Goal: Transaction & Acquisition: Download file/media

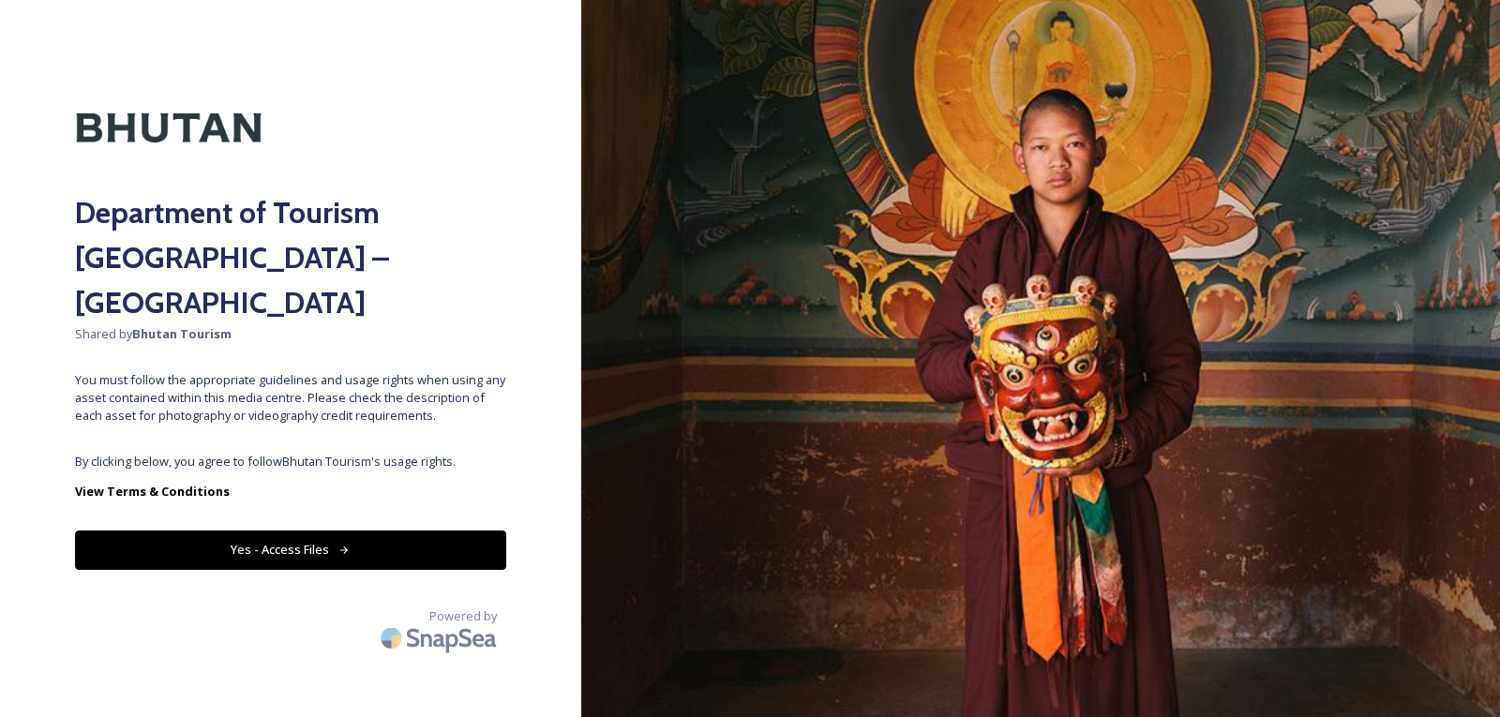
click at [341, 531] on button "Yes - Access Files" at bounding box center [290, 550] width 431 height 38
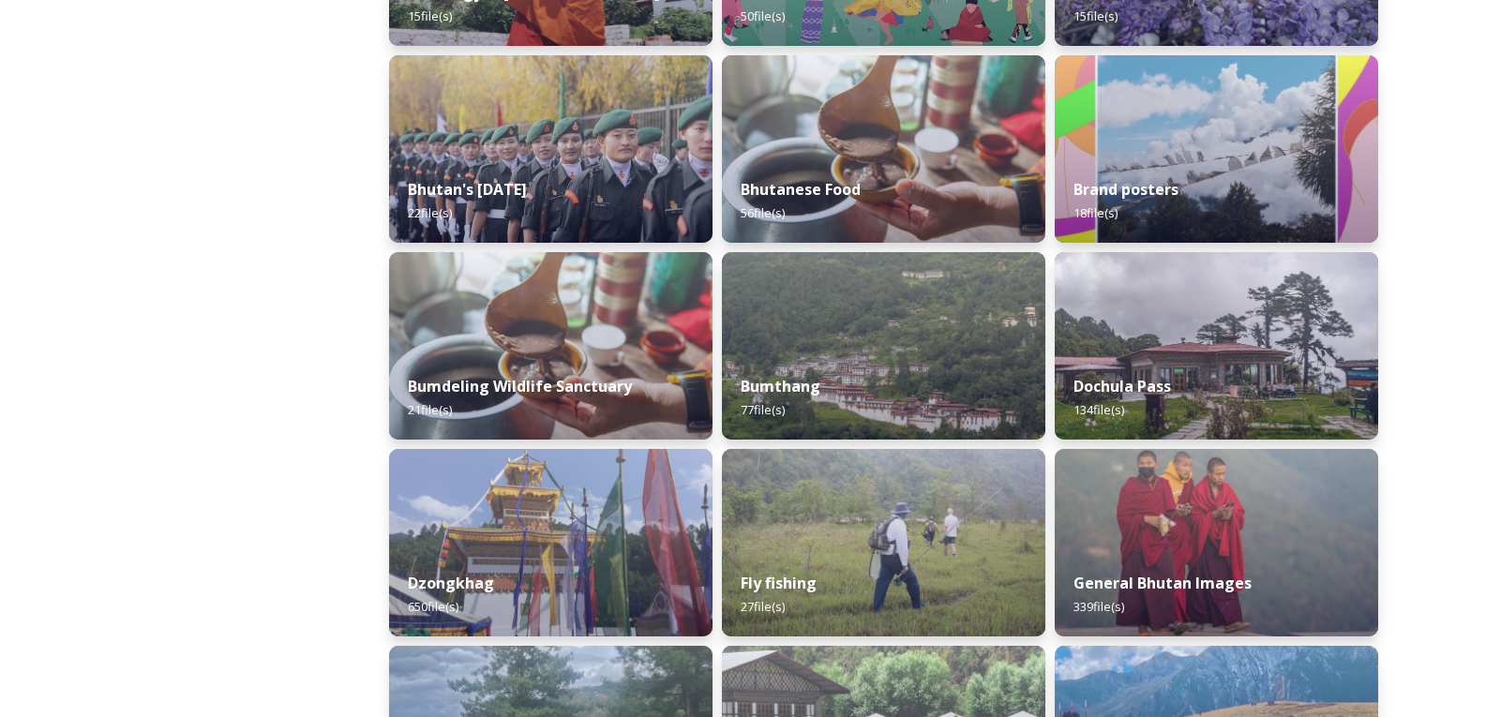
scroll to position [417, 0]
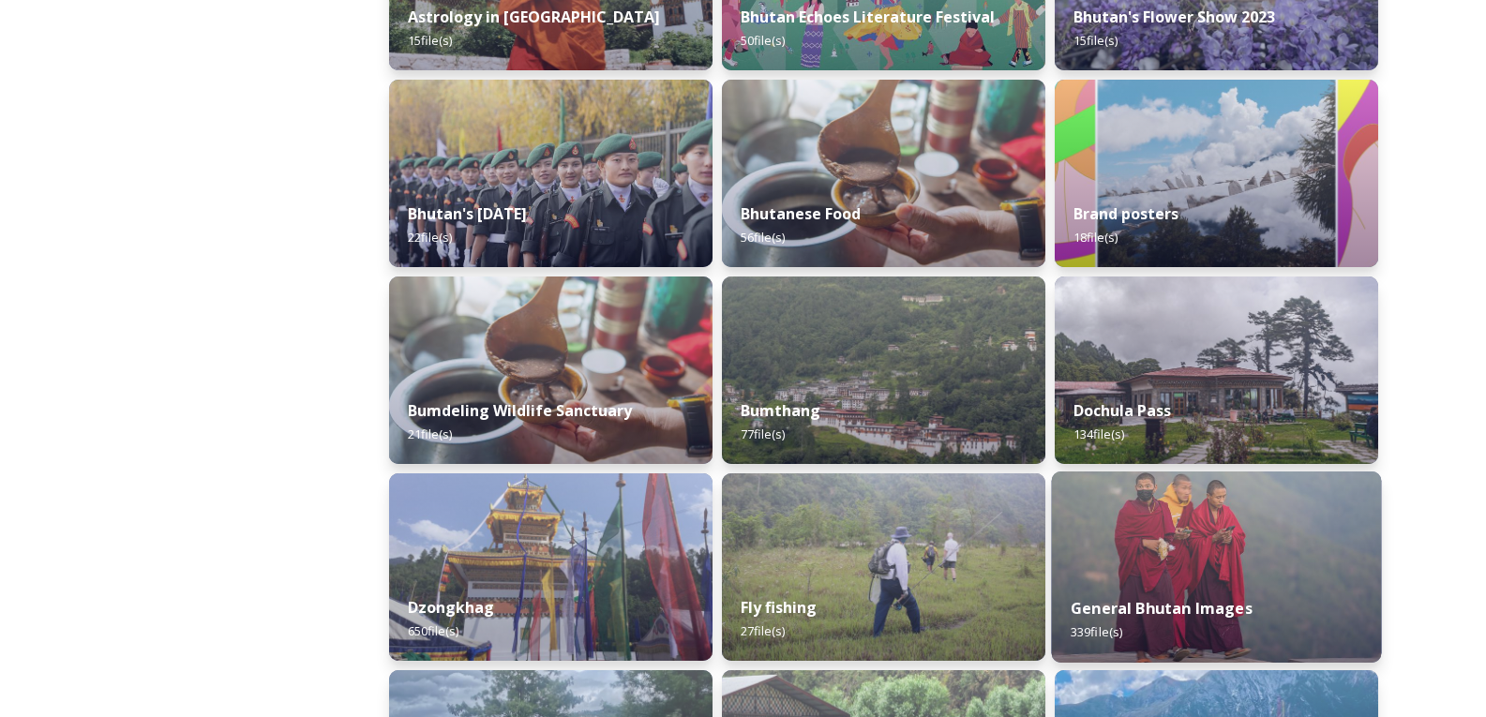
click at [1186, 579] on div "General Bhutan Images 339 file(s)" at bounding box center [1217, 619] width 330 height 85
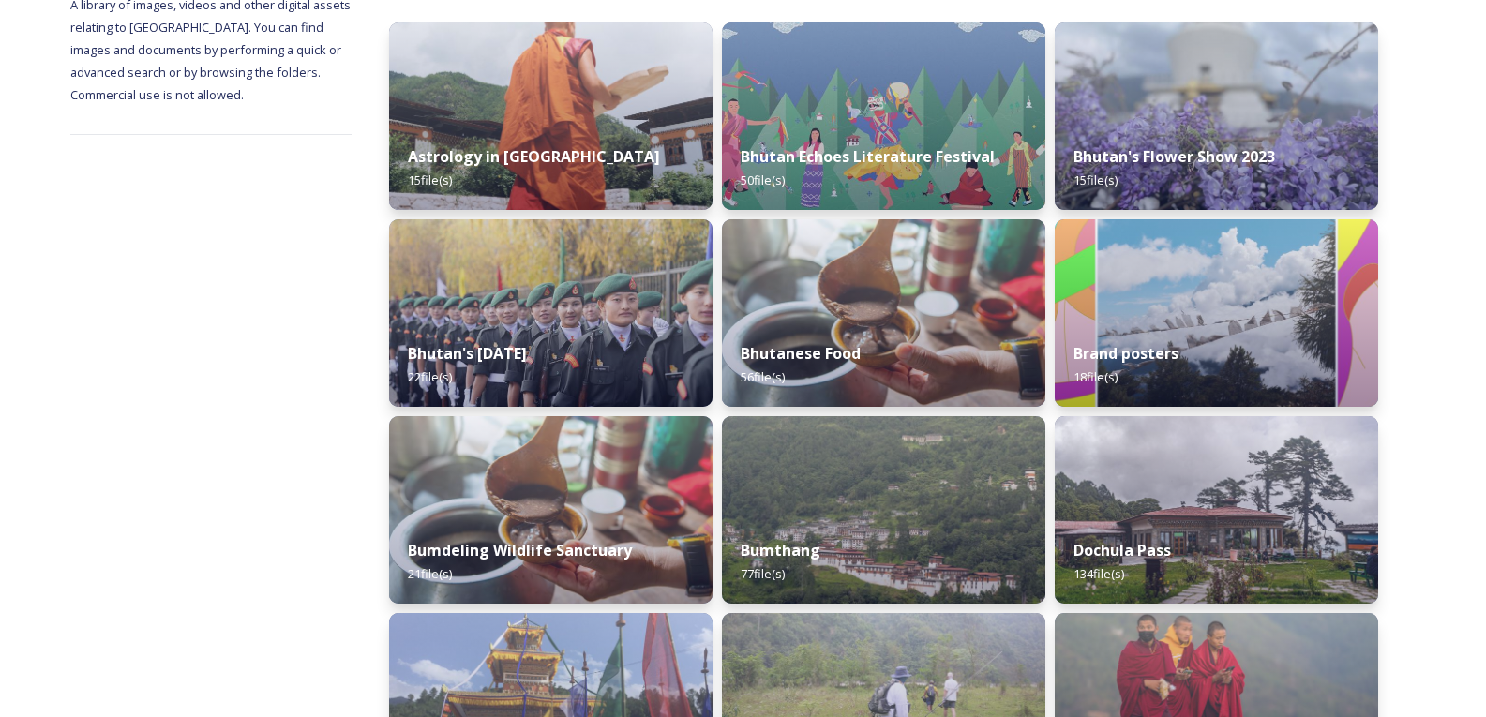
scroll to position [281, 0]
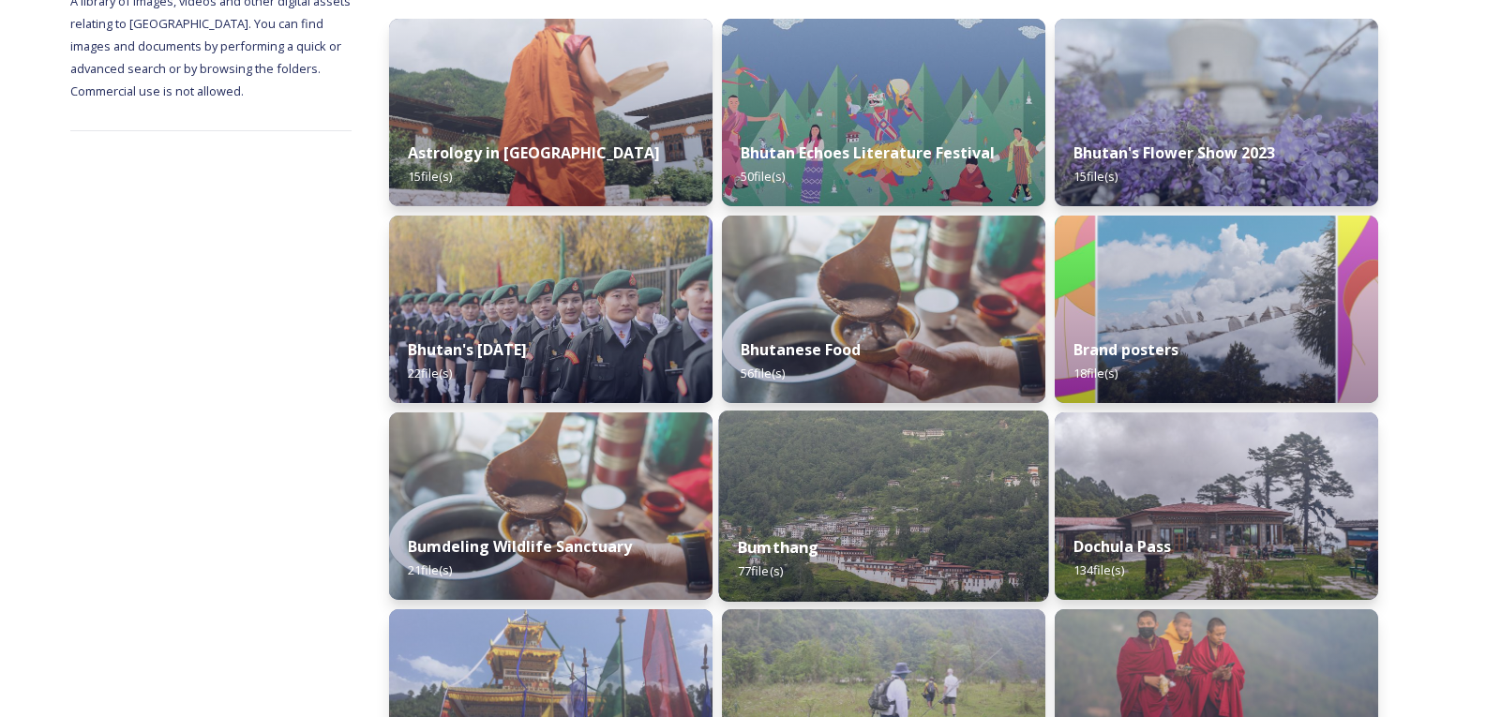
click at [812, 481] on img at bounding box center [884, 506] width 330 height 191
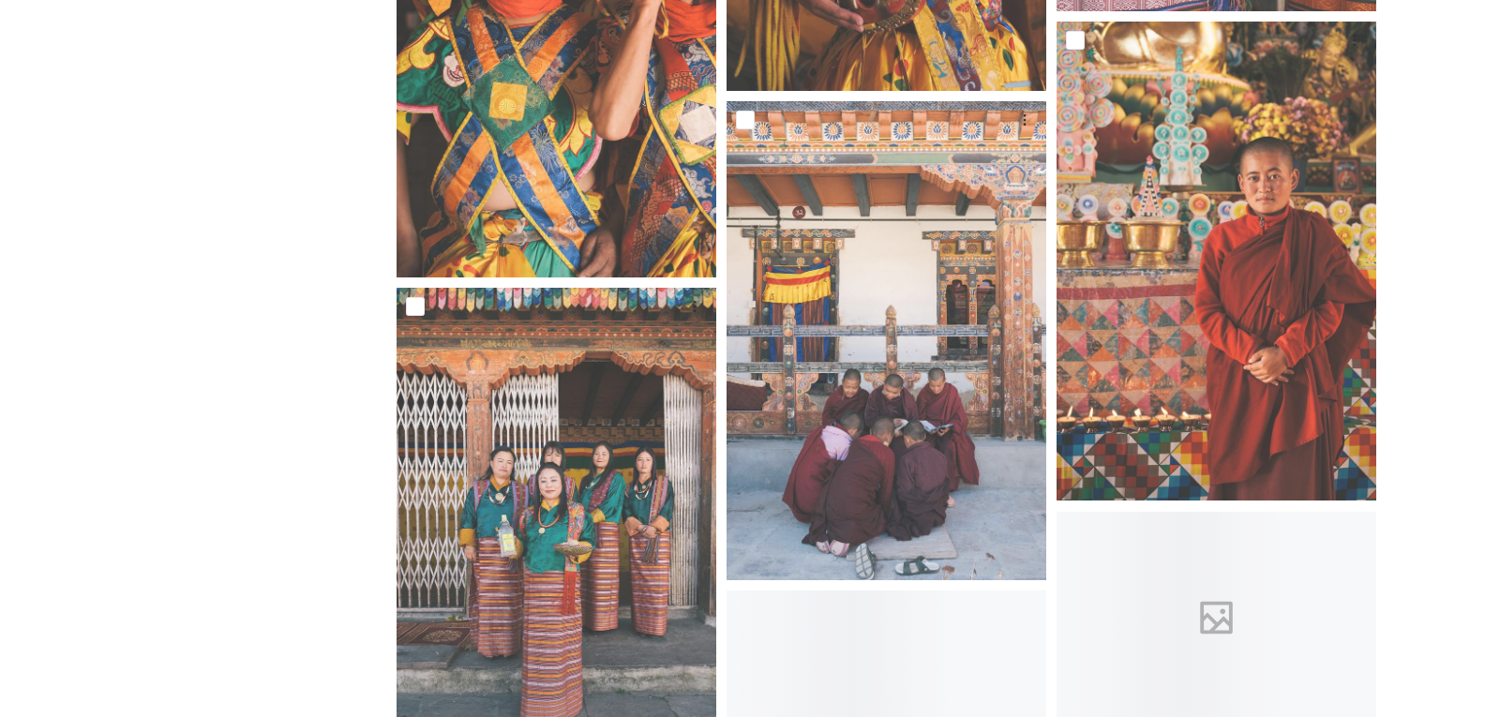
scroll to position [8250, 0]
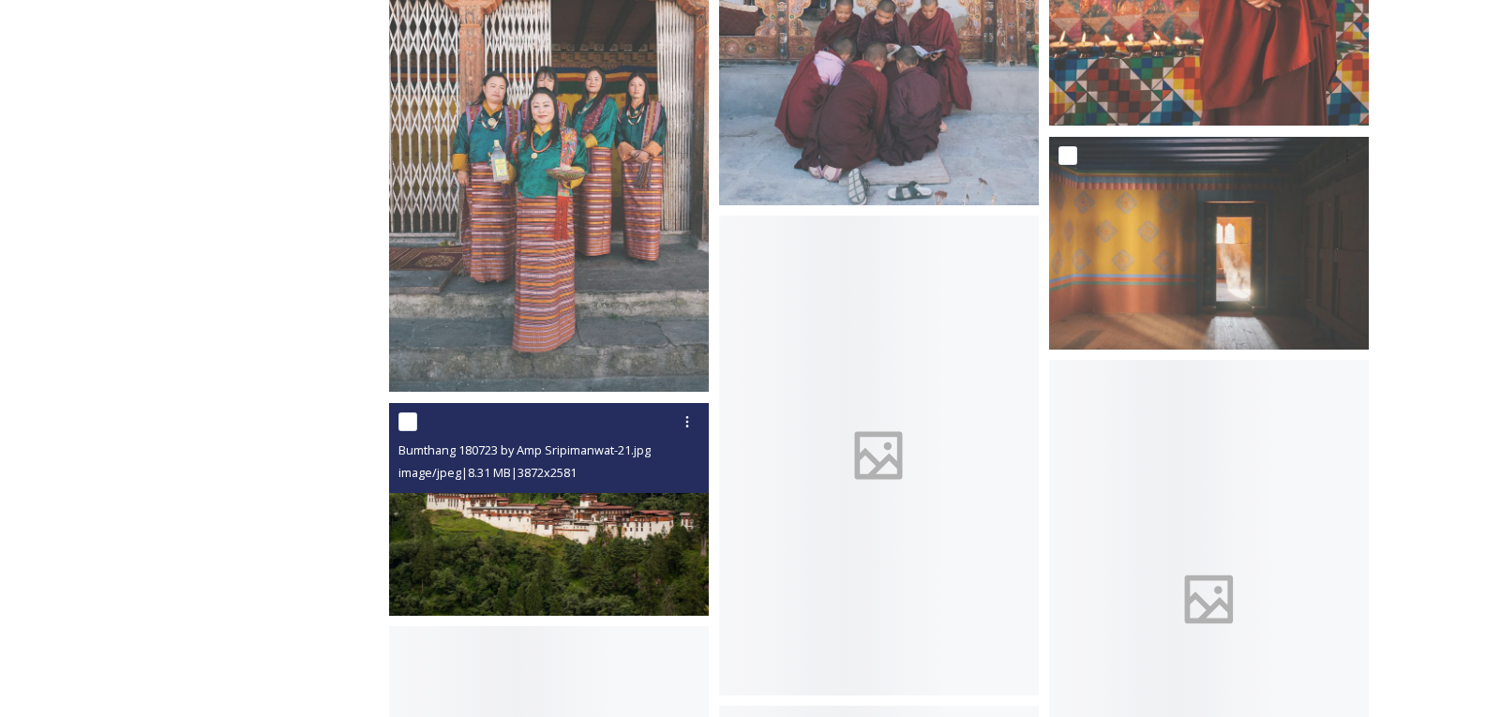
click at [626, 571] on img at bounding box center [549, 509] width 320 height 213
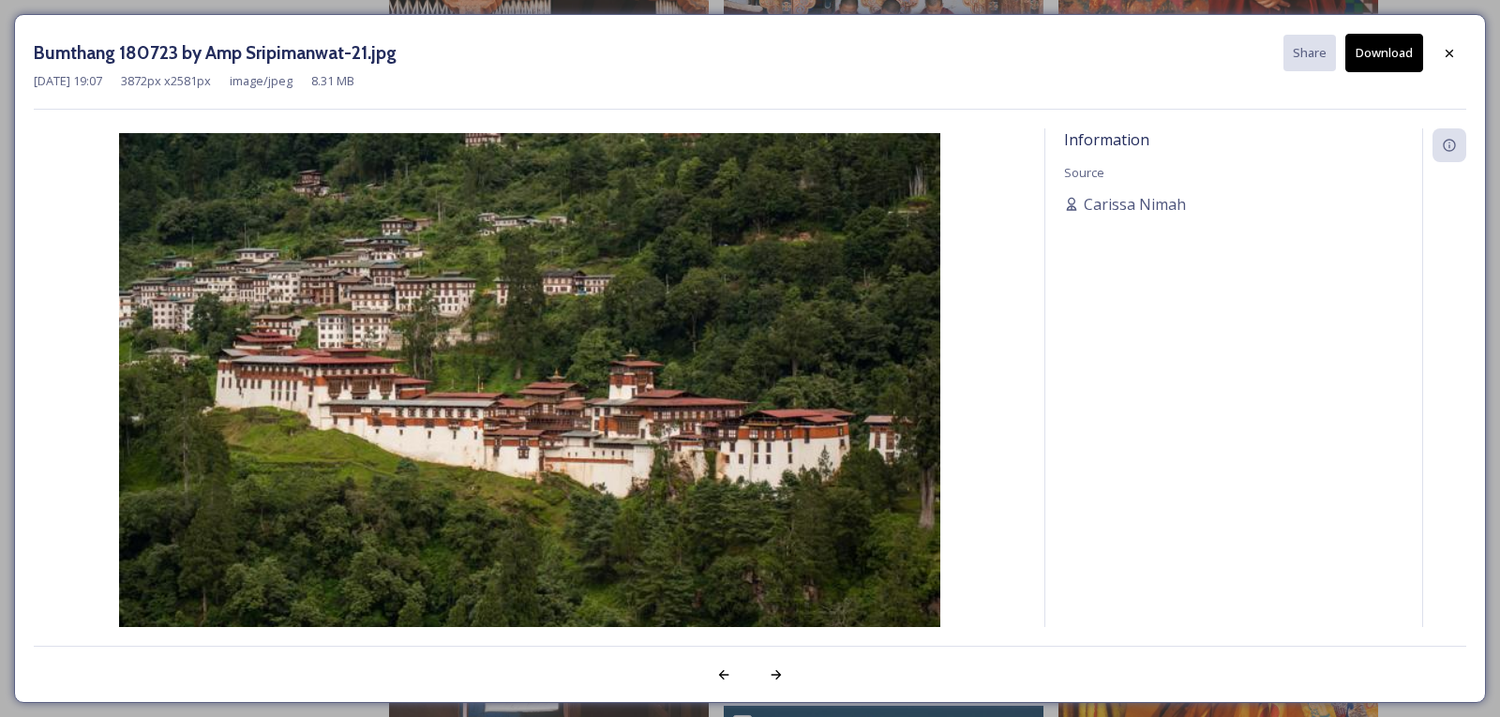
click at [1402, 60] on button "Download" at bounding box center [1384, 53] width 78 height 38
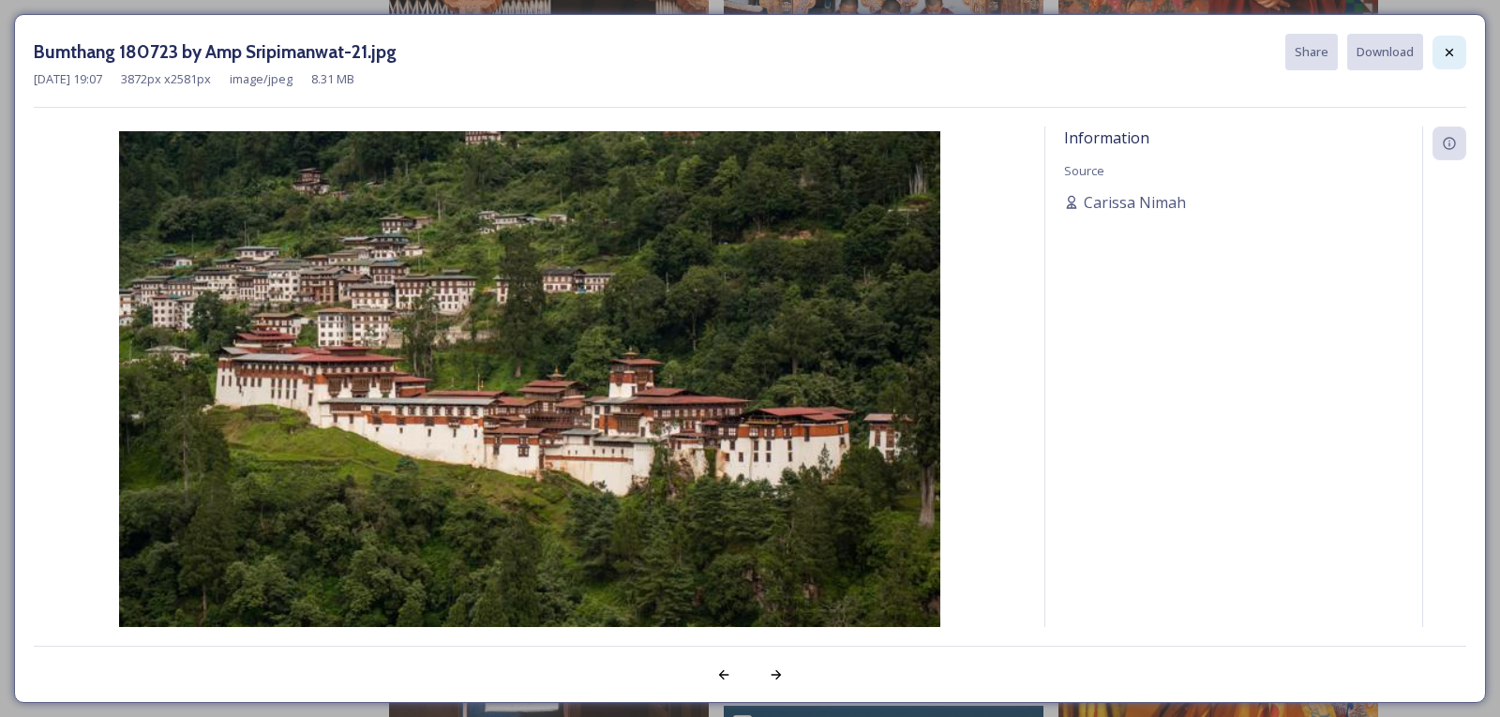
click at [1445, 51] on icon at bounding box center [1449, 52] width 15 height 15
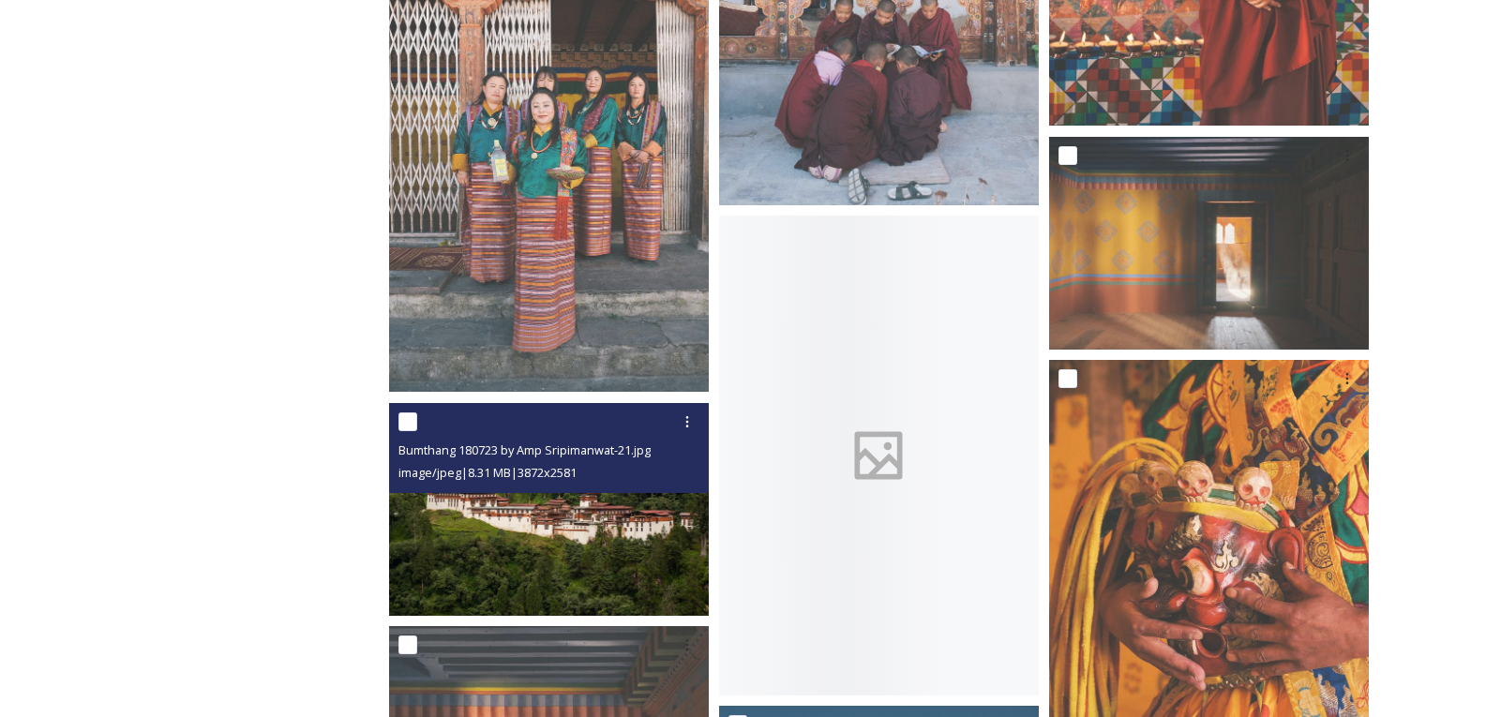
click at [562, 533] on img at bounding box center [549, 509] width 320 height 213
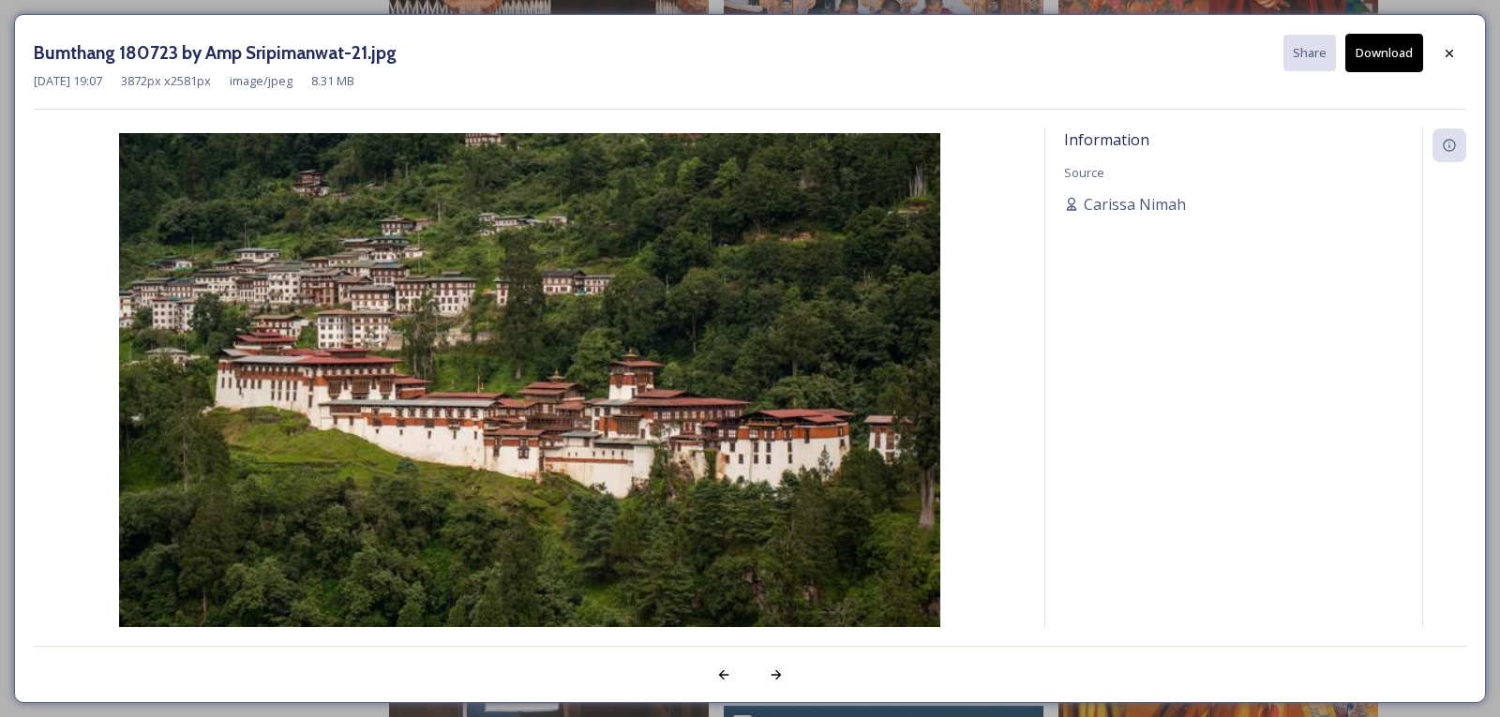
click at [1393, 47] on button "Download" at bounding box center [1384, 53] width 78 height 38
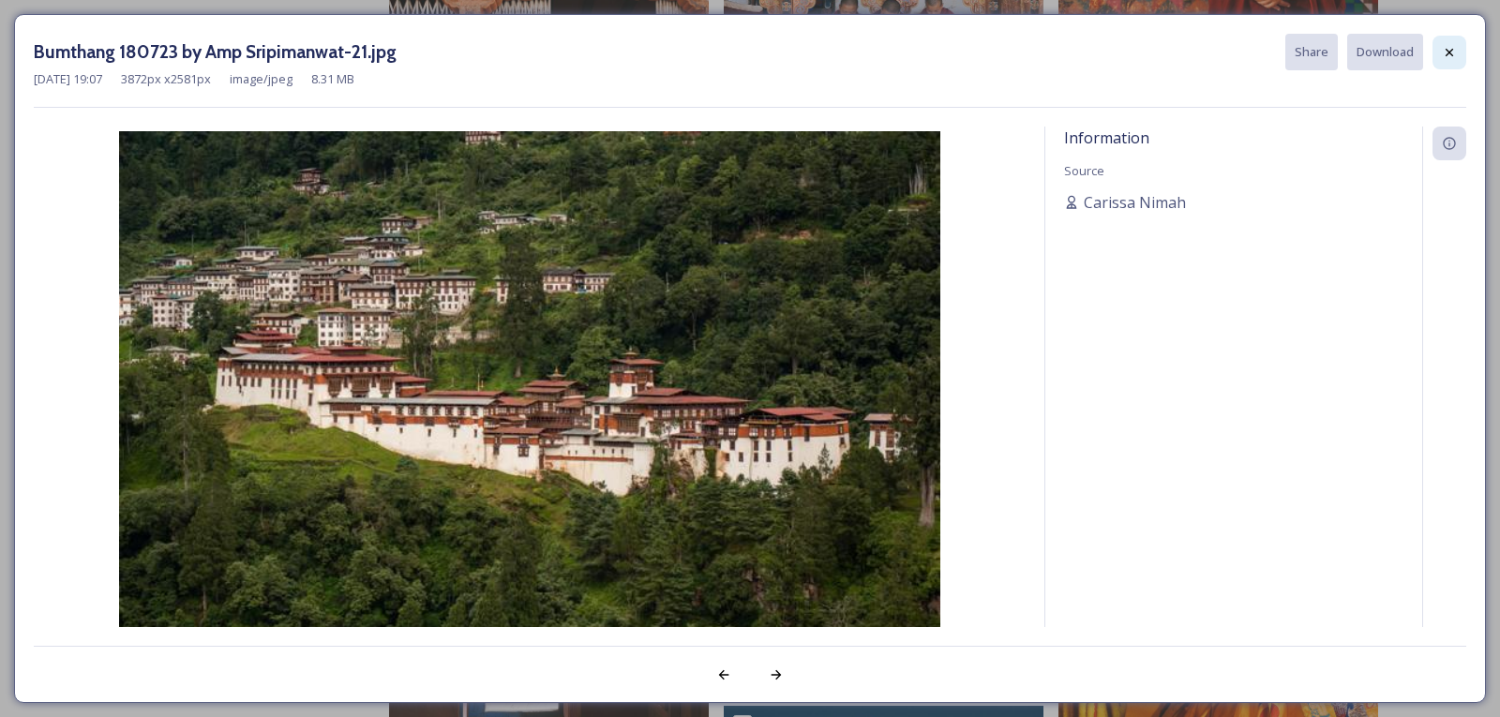
click at [1448, 57] on icon at bounding box center [1449, 52] width 15 height 15
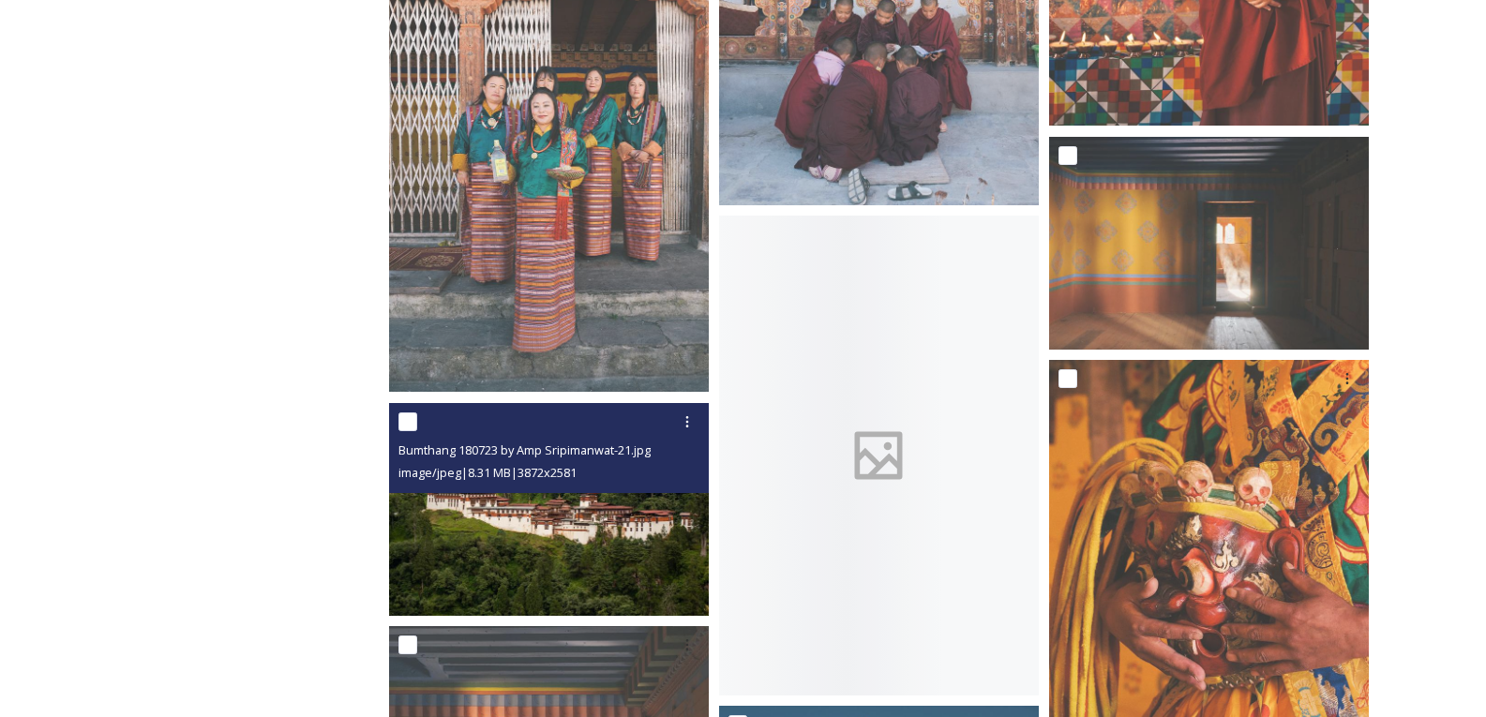
click at [607, 516] on img at bounding box center [549, 509] width 320 height 213
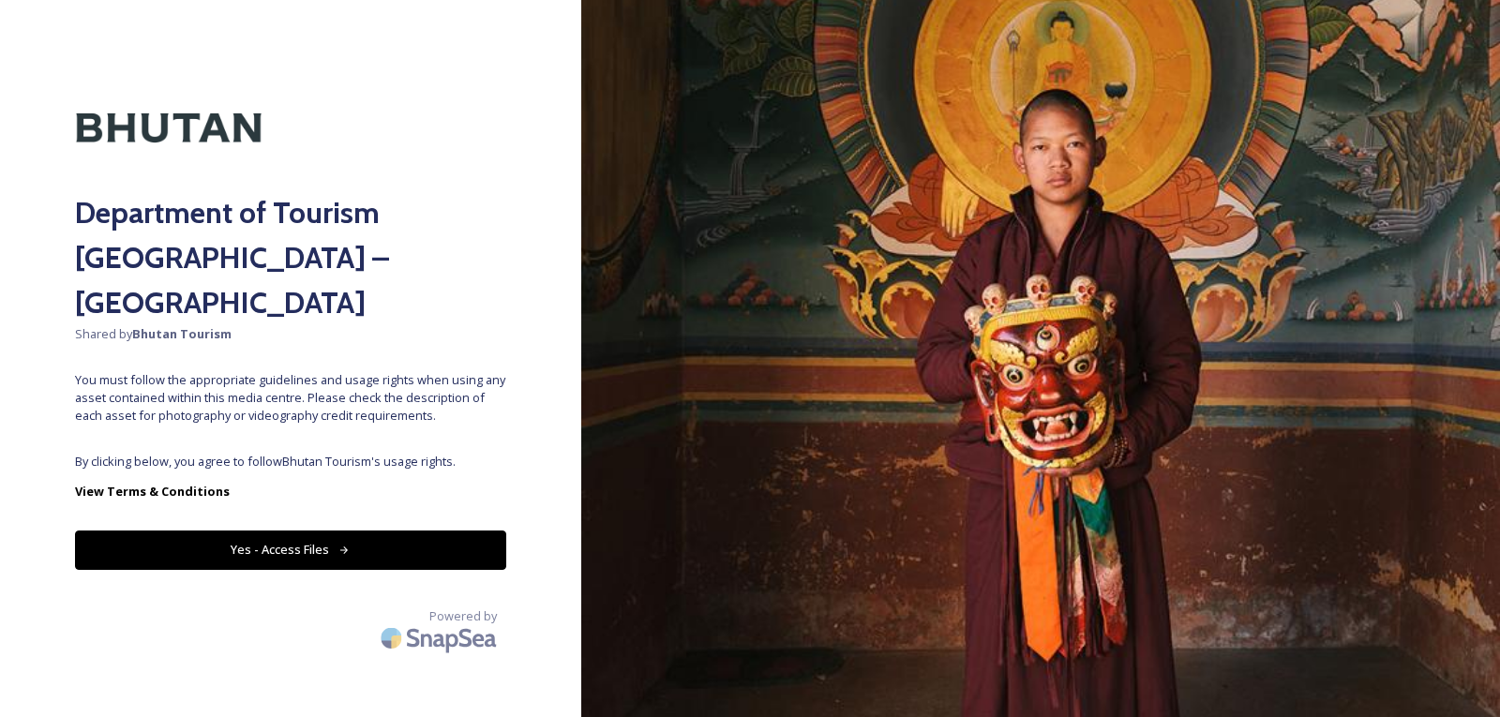
click at [241, 531] on button "Yes - Access Files" at bounding box center [290, 550] width 431 height 38
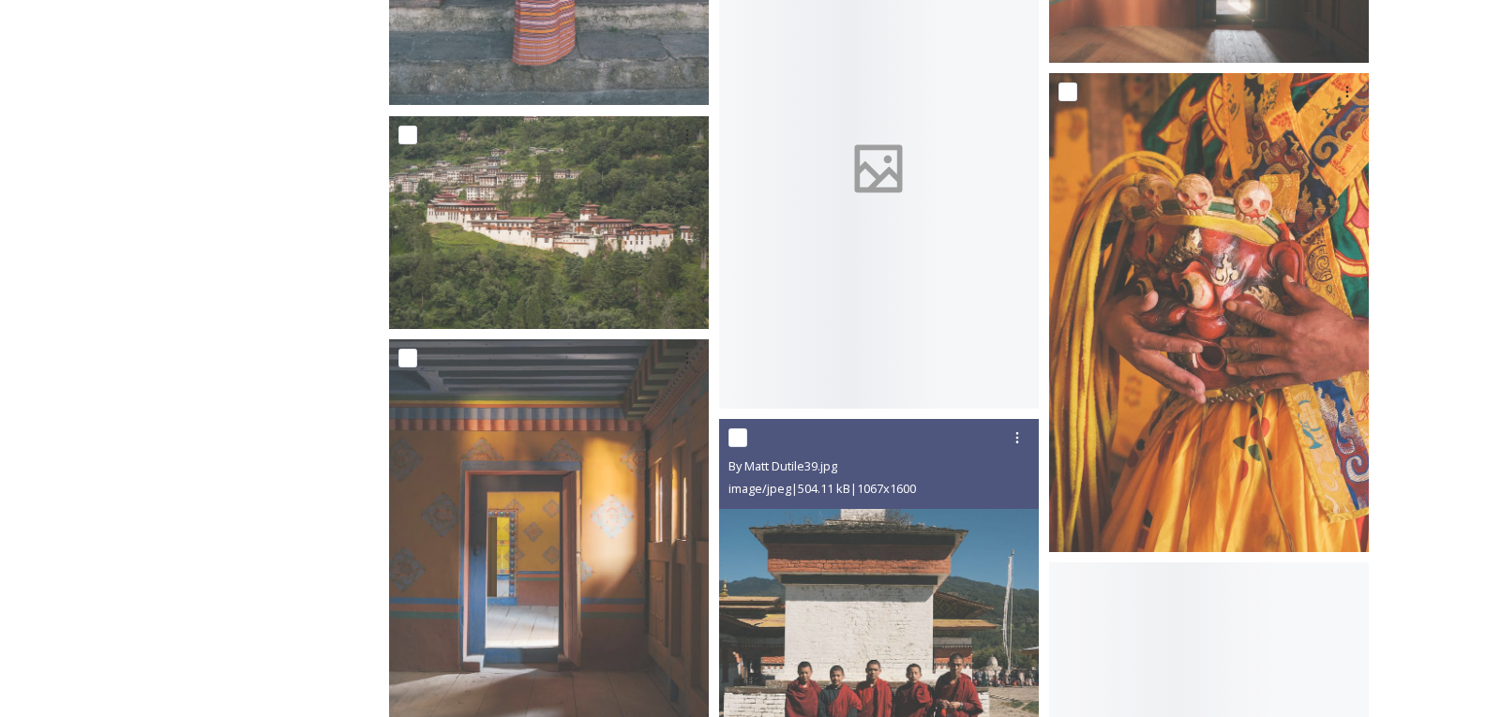
scroll to position [8437, 0]
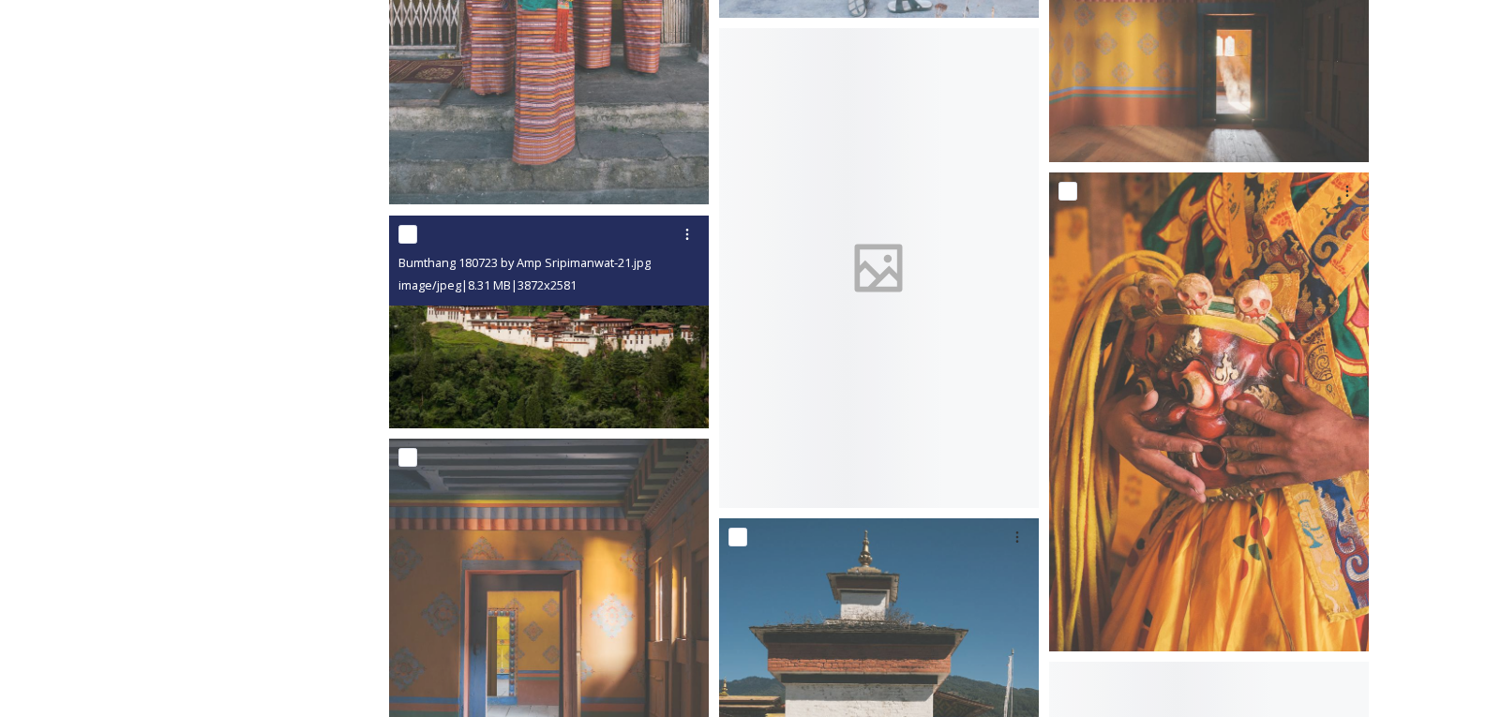
click at [656, 349] on img at bounding box center [549, 322] width 320 height 213
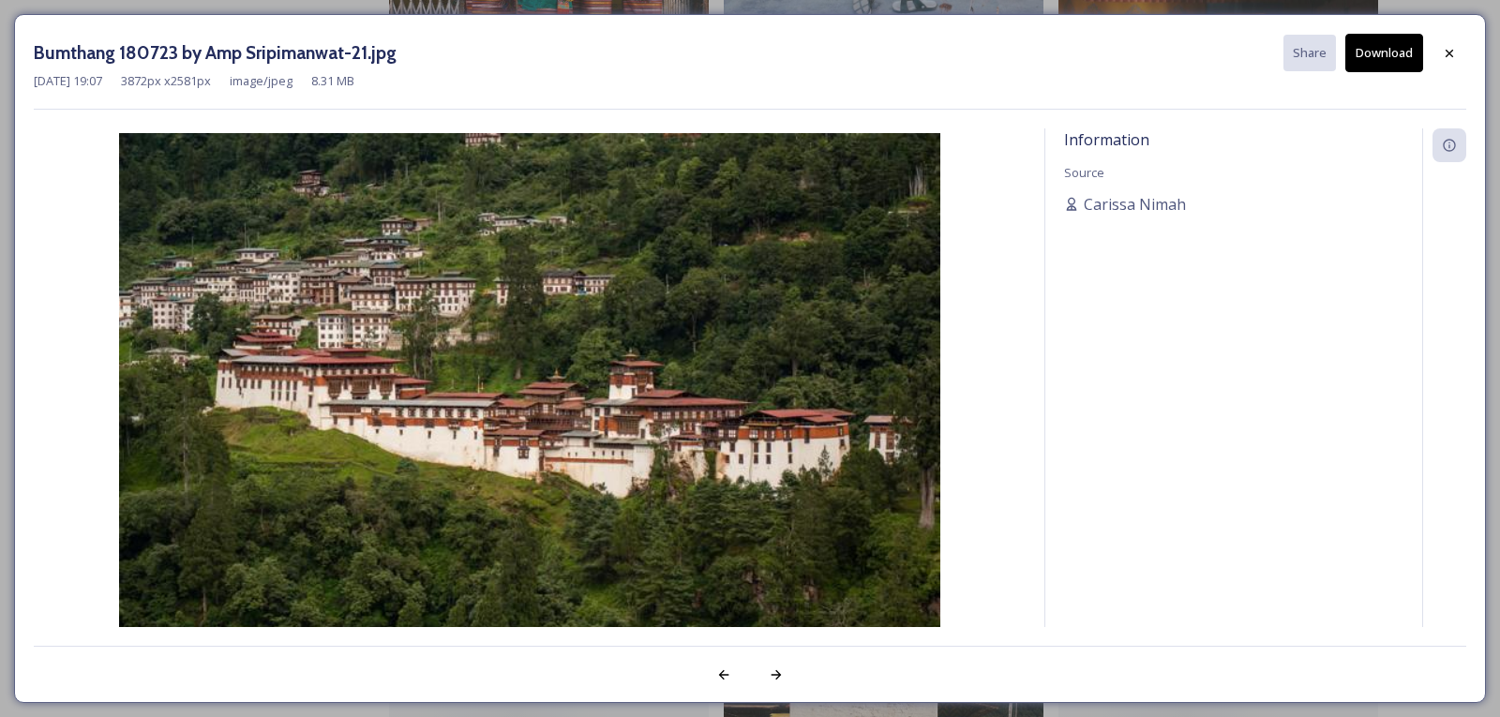
click at [1373, 53] on button "Download" at bounding box center [1384, 53] width 78 height 38
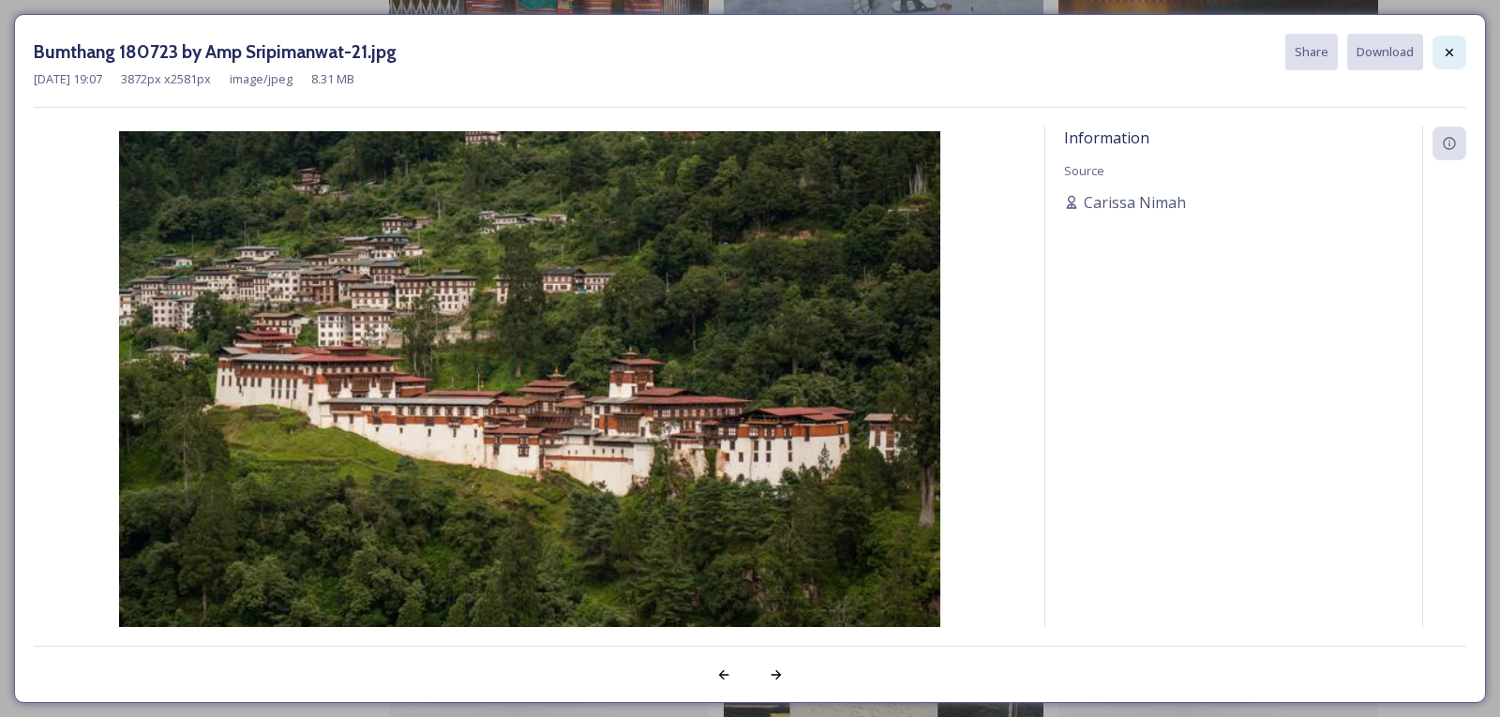
click at [1451, 52] on icon at bounding box center [1449, 52] width 15 height 15
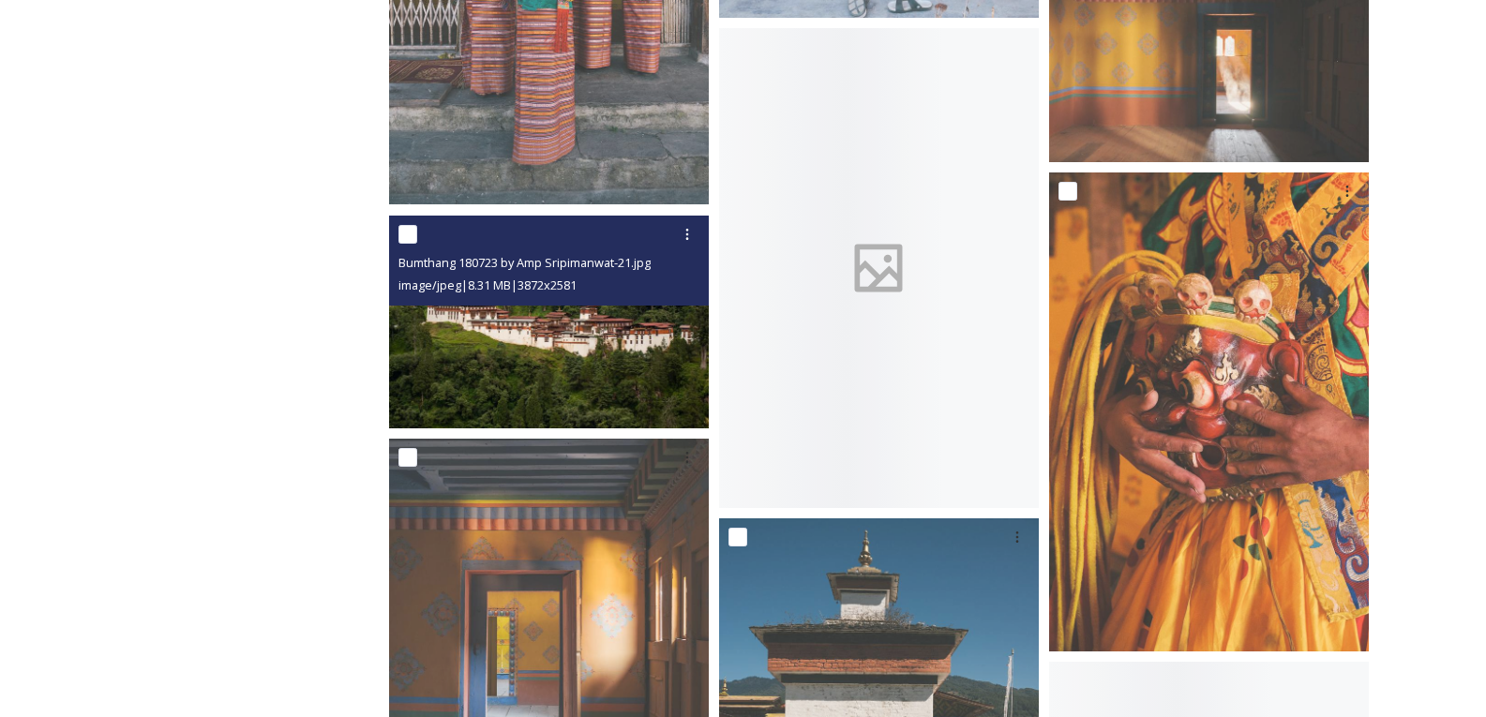
click at [643, 348] on img at bounding box center [549, 322] width 320 height 213
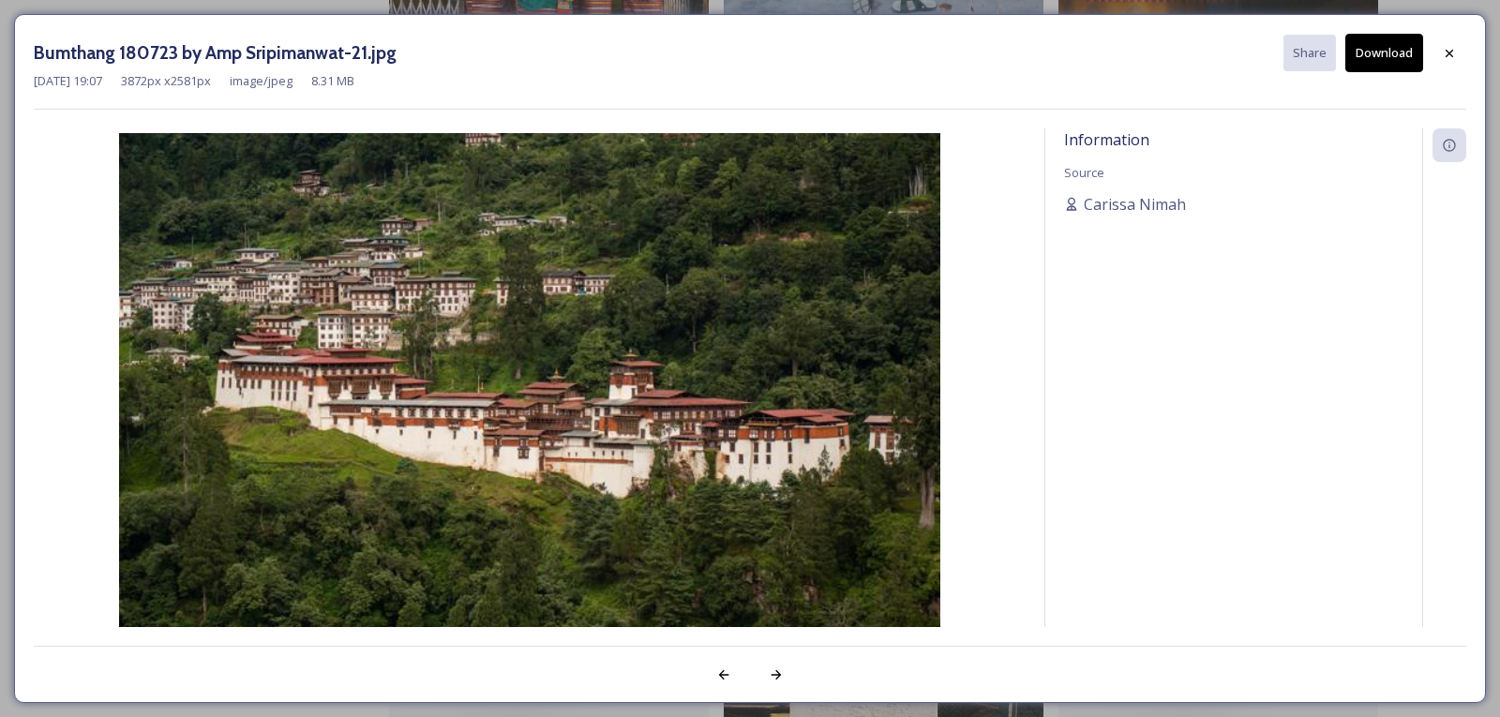
click at [1381, 54] on button "Download" at bounding box center [1384, 53] width 78 height 38
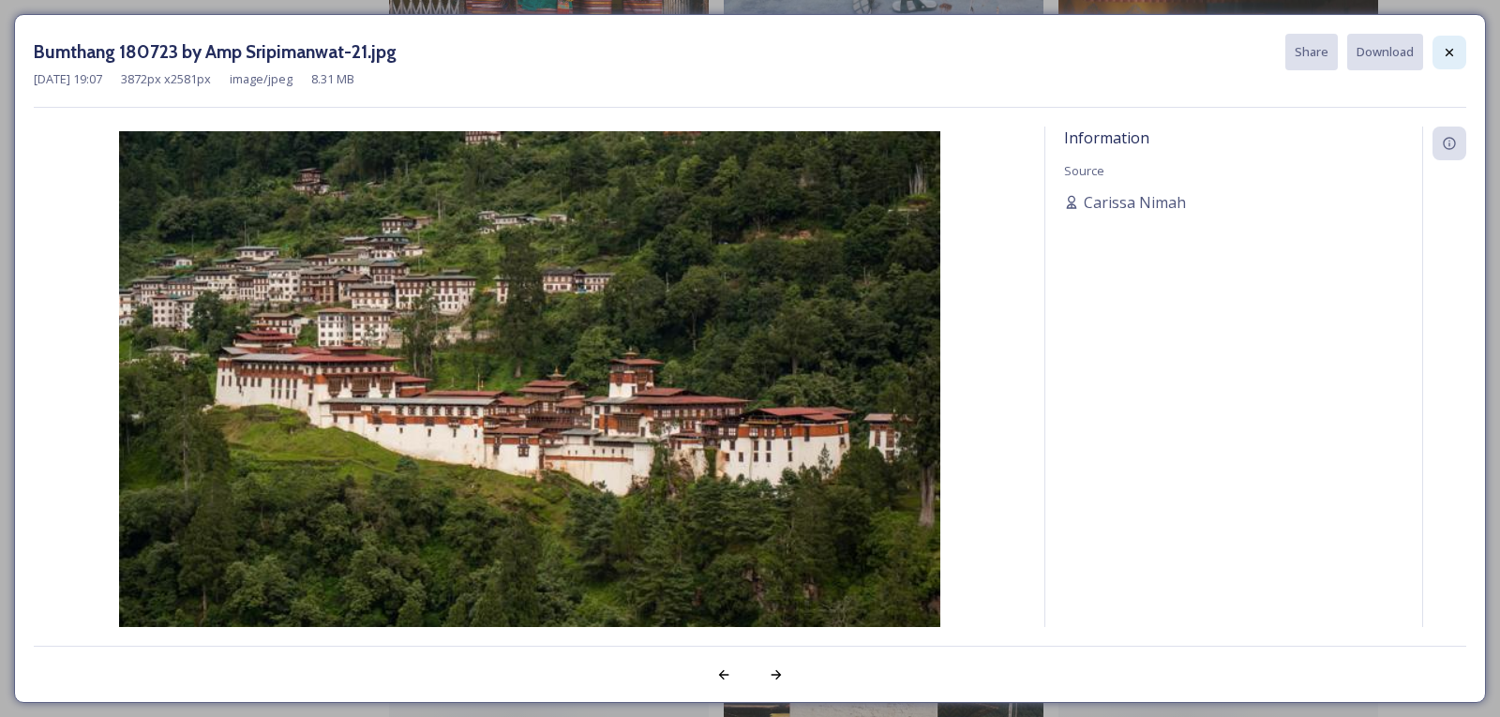
click at [1449, 47] on icon at bounding box center [1449, 52] width 15 height 15
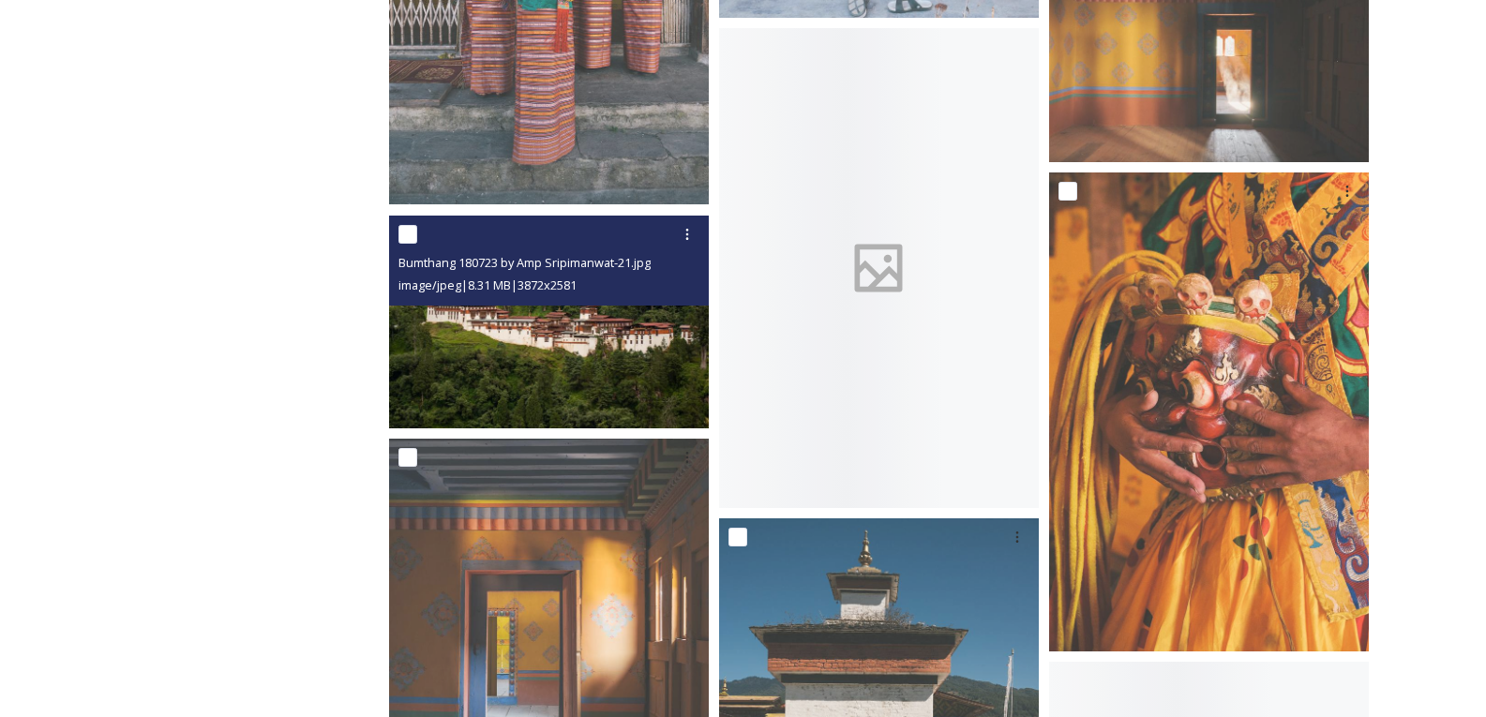
click at [654, 315] on img at bounding box center [549, 322] width 320 height 213
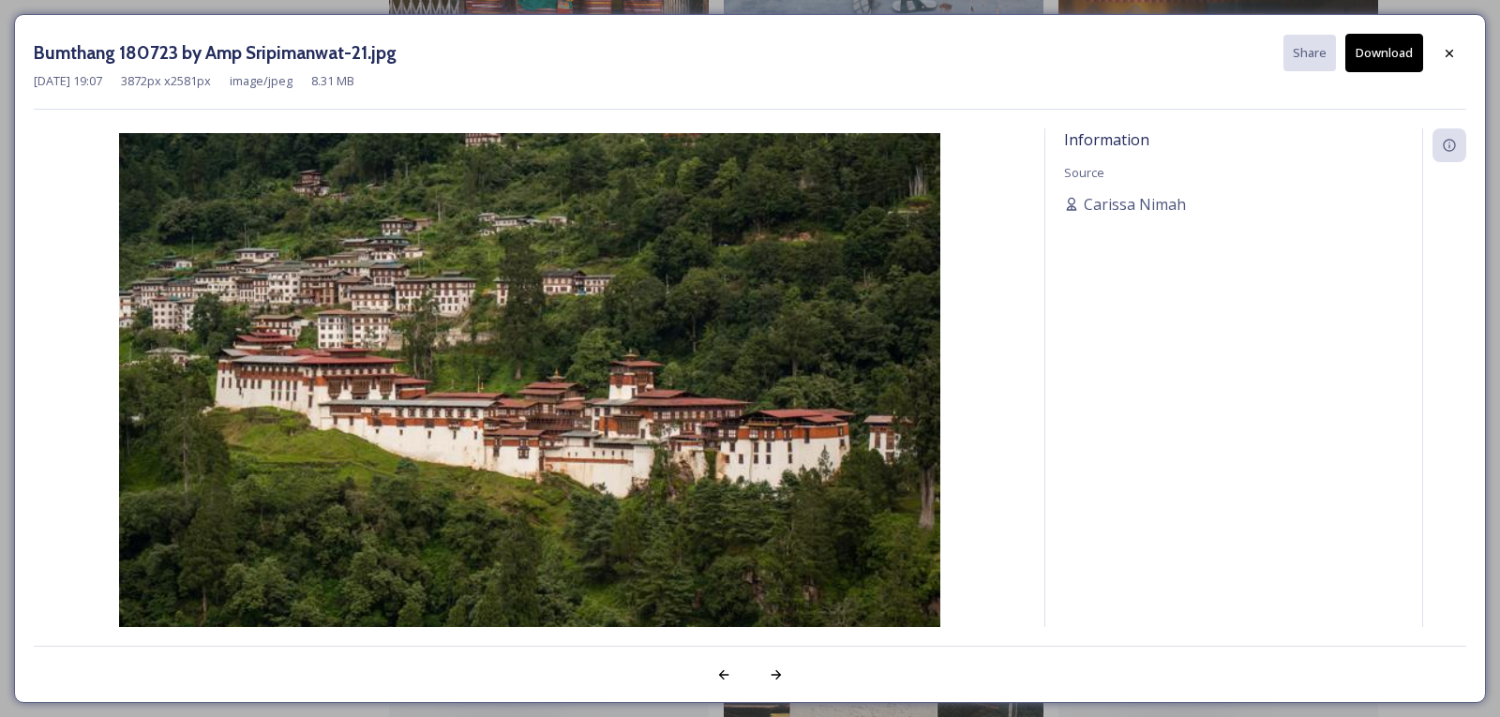
click at [1374, 48] on button "Download" at bounding box center [1384, 53] width 78 height 38
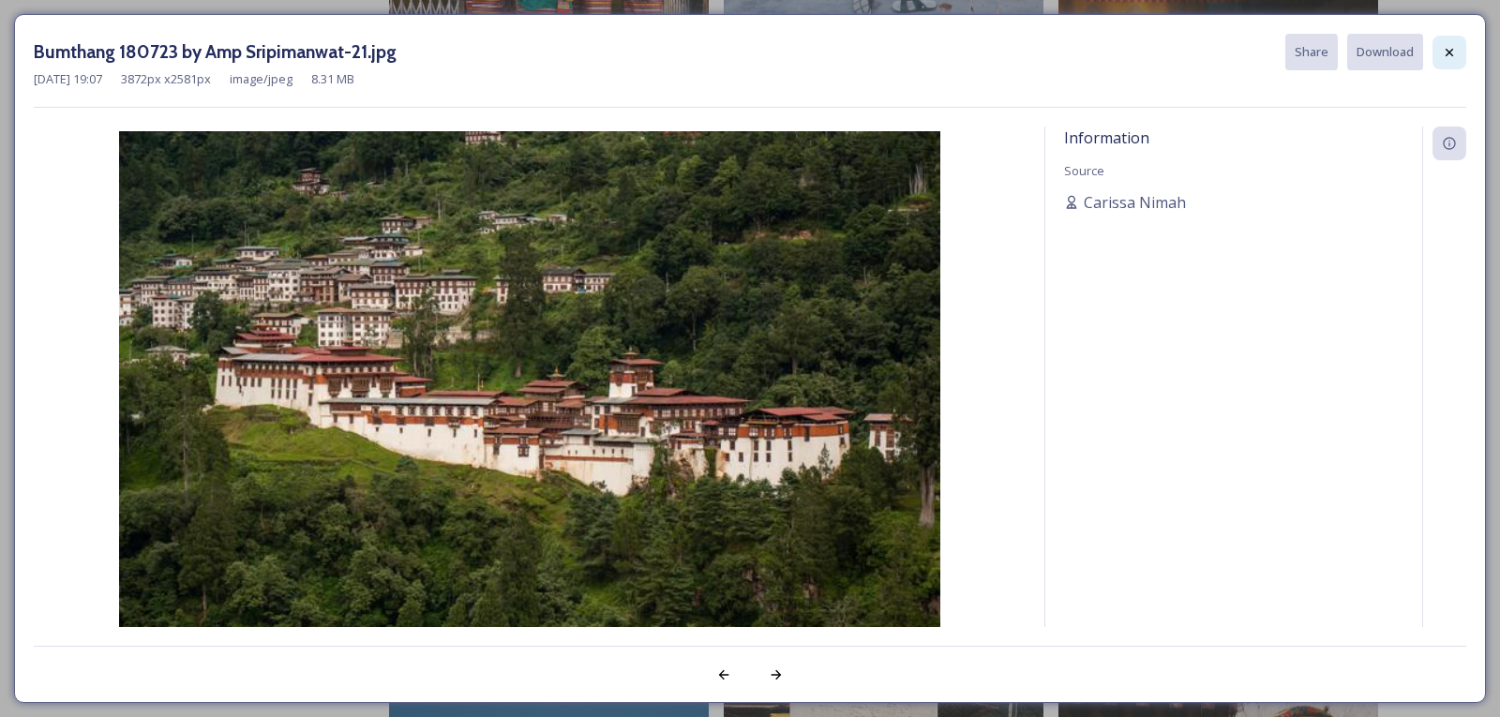
click at [1456, 57] on icon at bounding box center [1449, 52] width 15 height 15
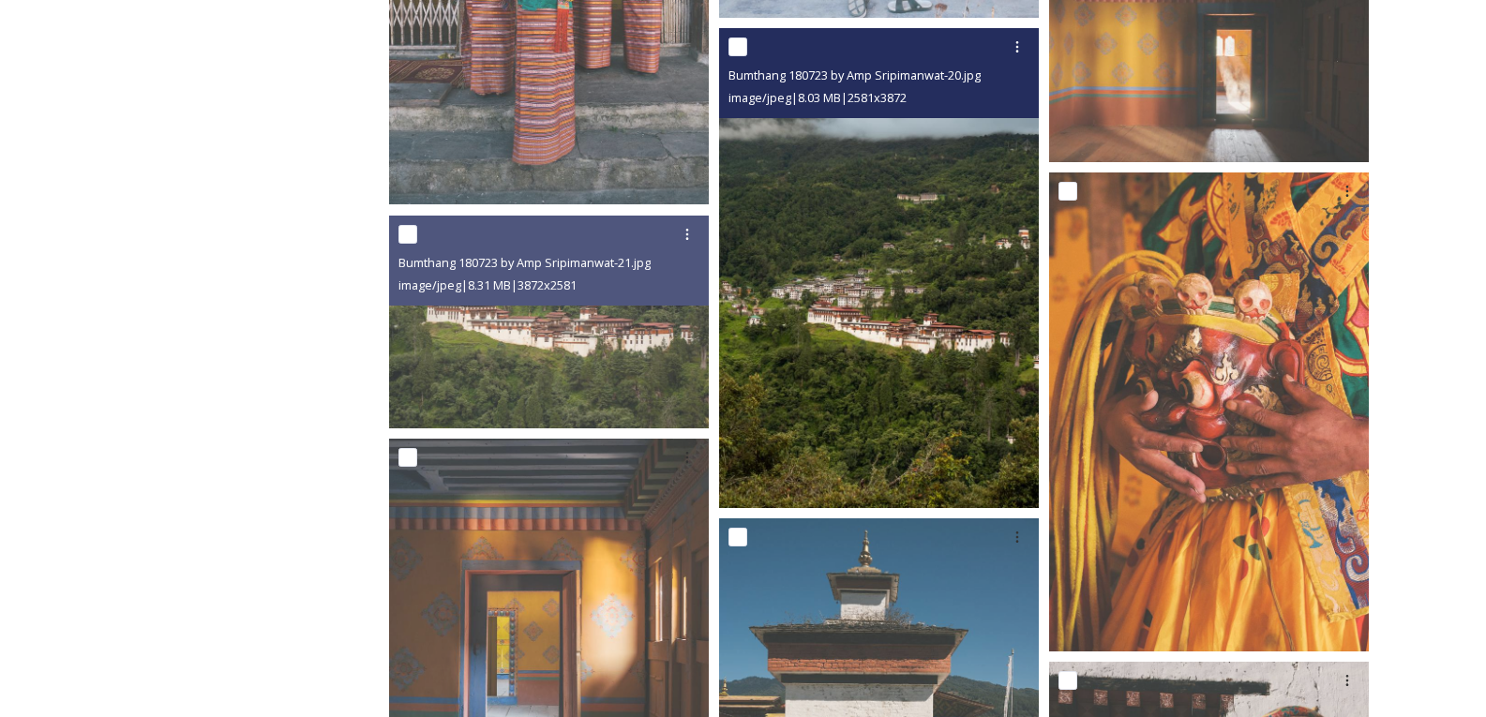
click at [892, 307] on img at bounding box center [879, 268] width 320 height 480
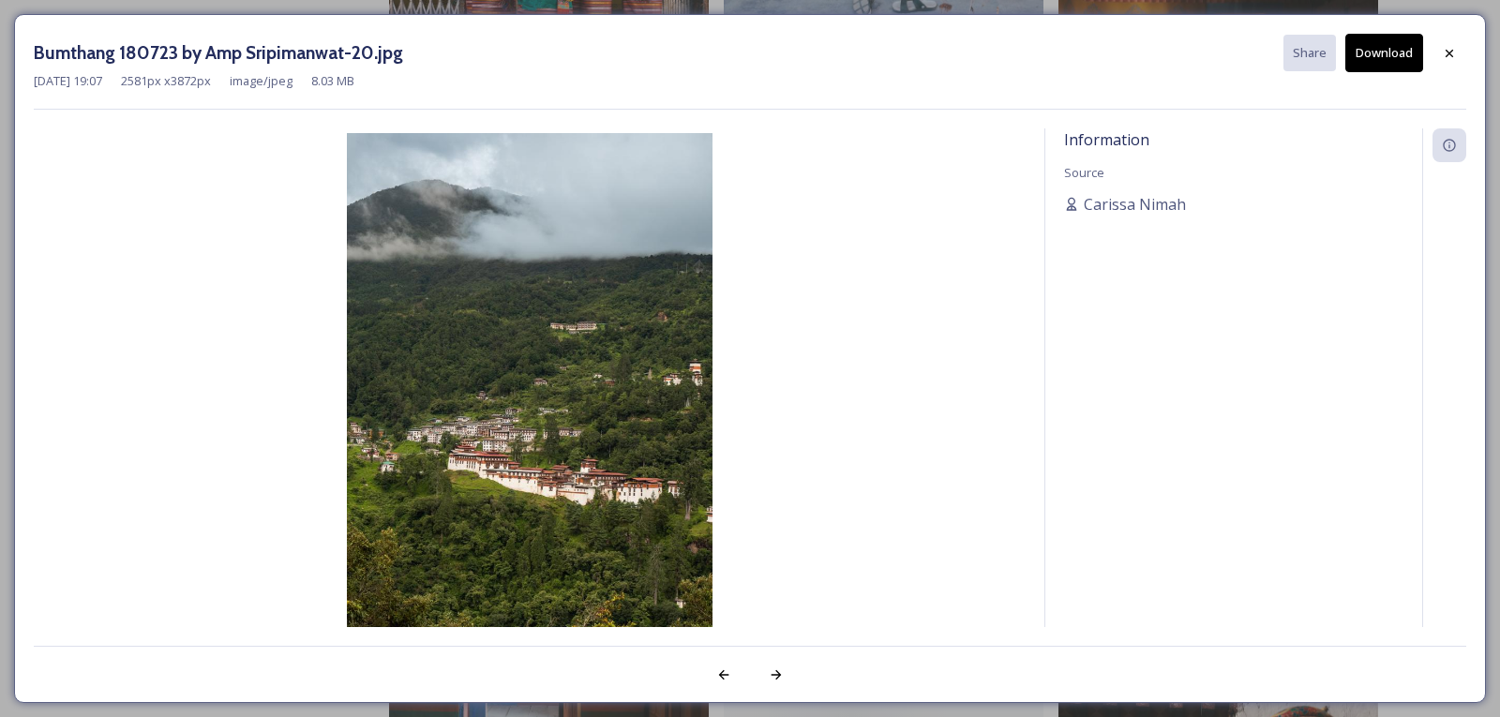
click at [1363, 60] on button "Download" at bounding box center [1384, 53] width 78 height 38
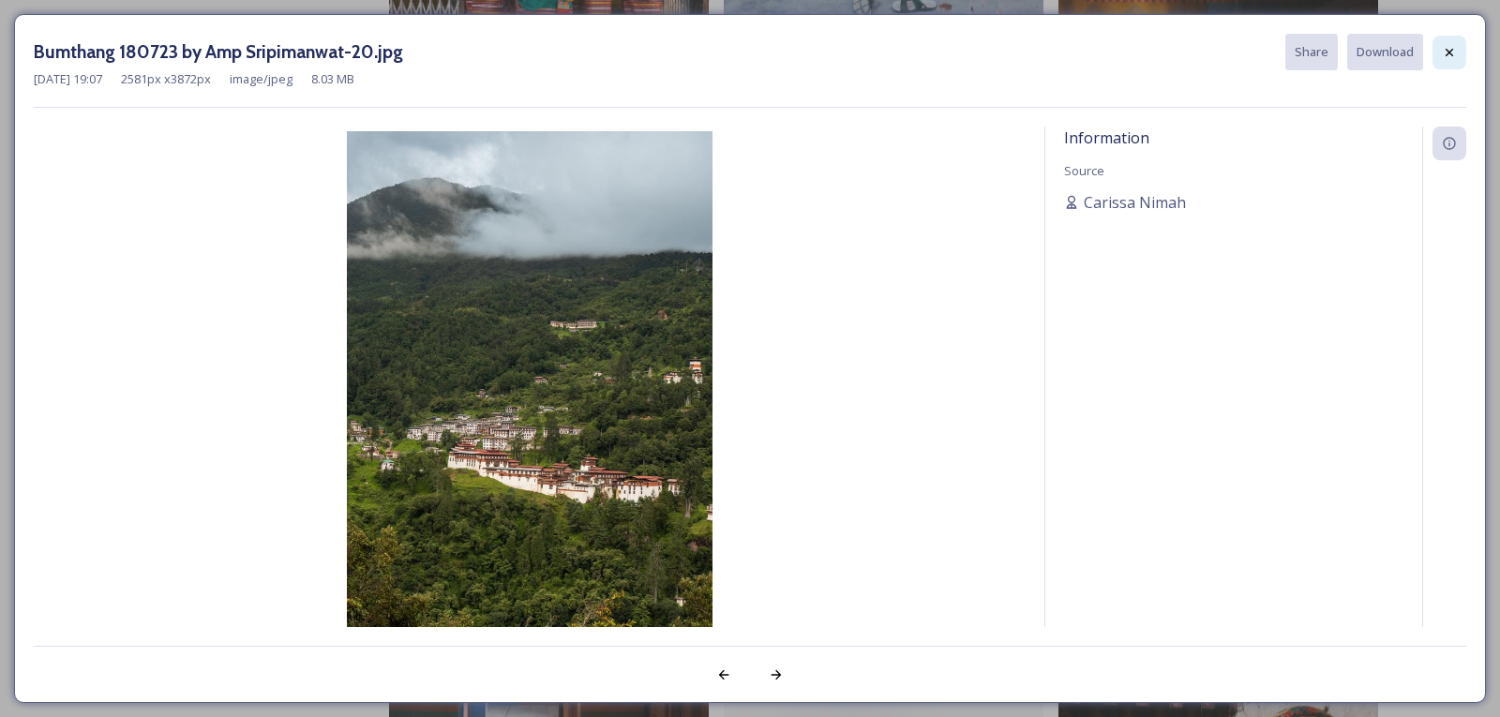
click at [1449, 56] on icon at bounding box center [1449, 52] width 15 height 15
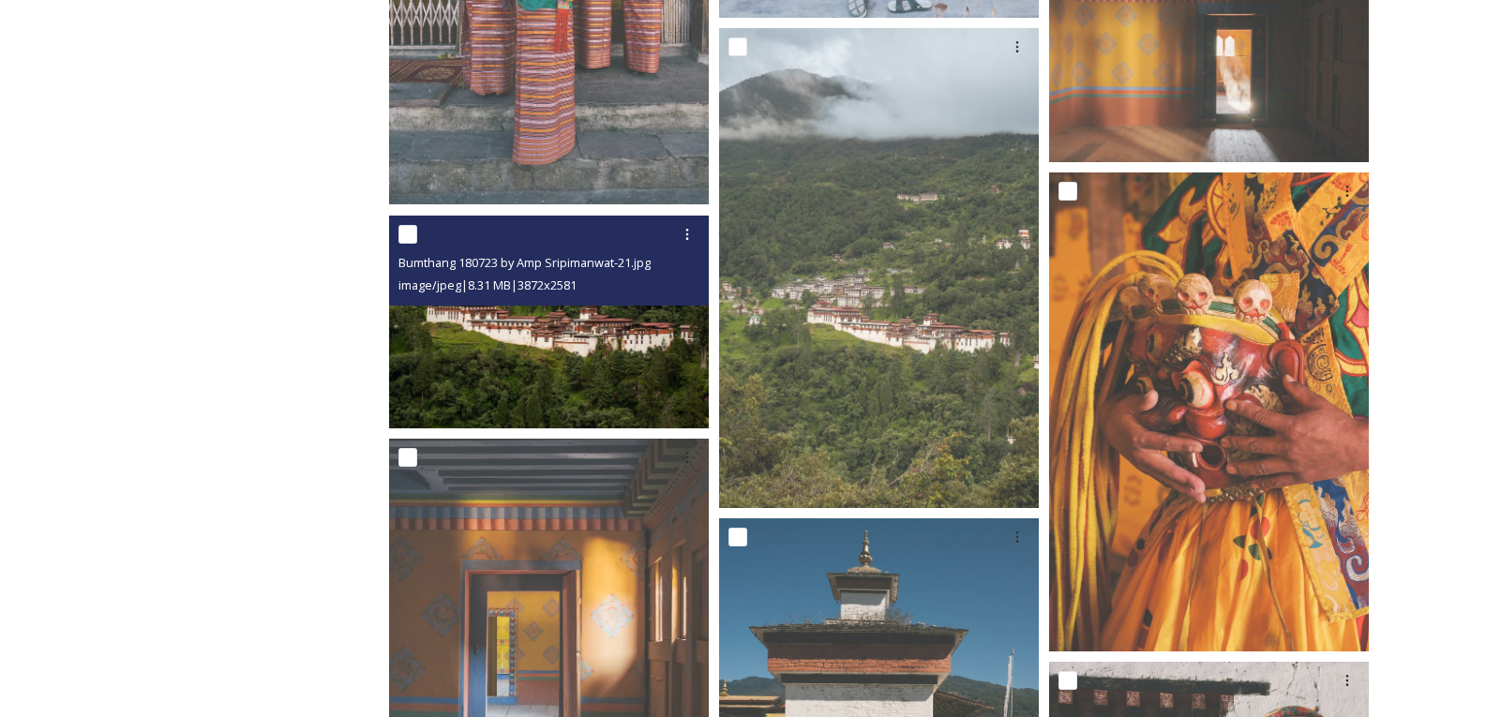
click at [541, 326] on img at bounding box center [549, 322] width 320 height 213
